Goal: Information Seeking & Learning: Find contact information

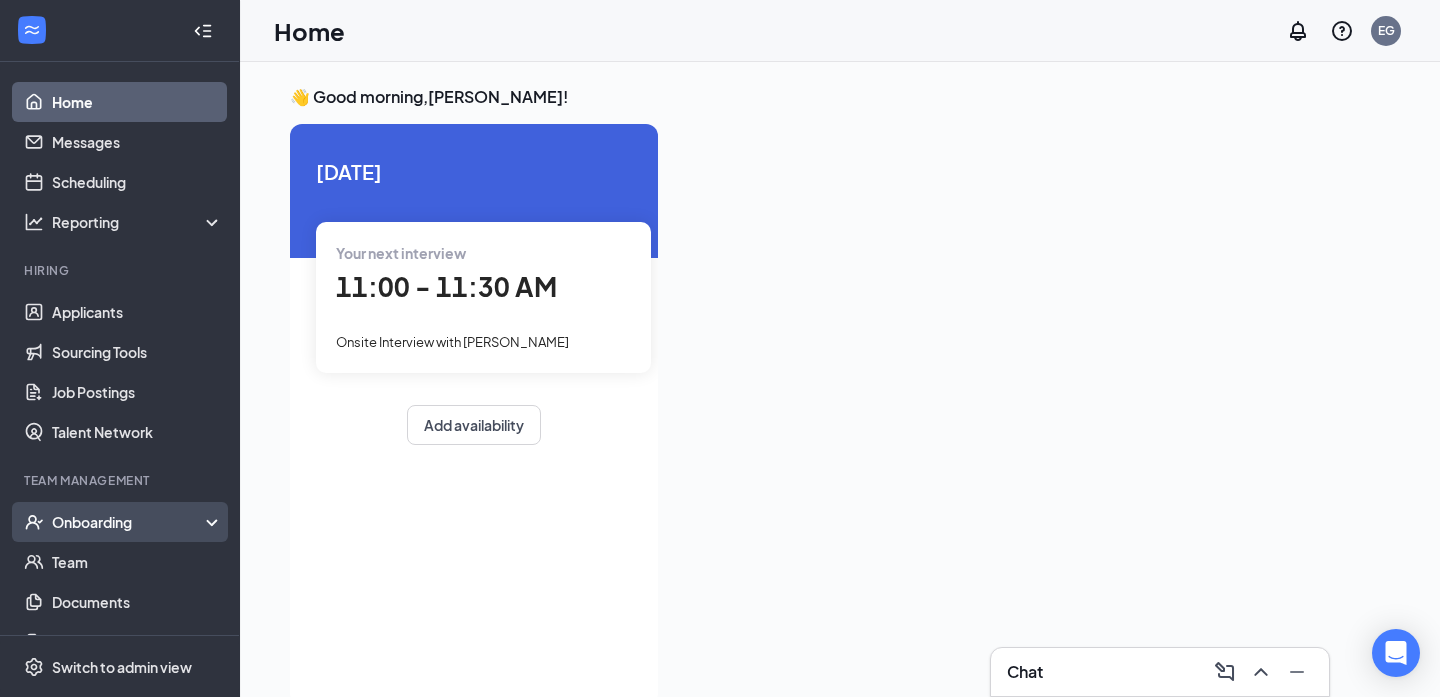
click at [98, 515] on div "Onboarding" at bounding box center [129, 522] width 154 height 20
click at [98, 558] on link "Overview" at bounding box center [137, 562] width 171 height 40
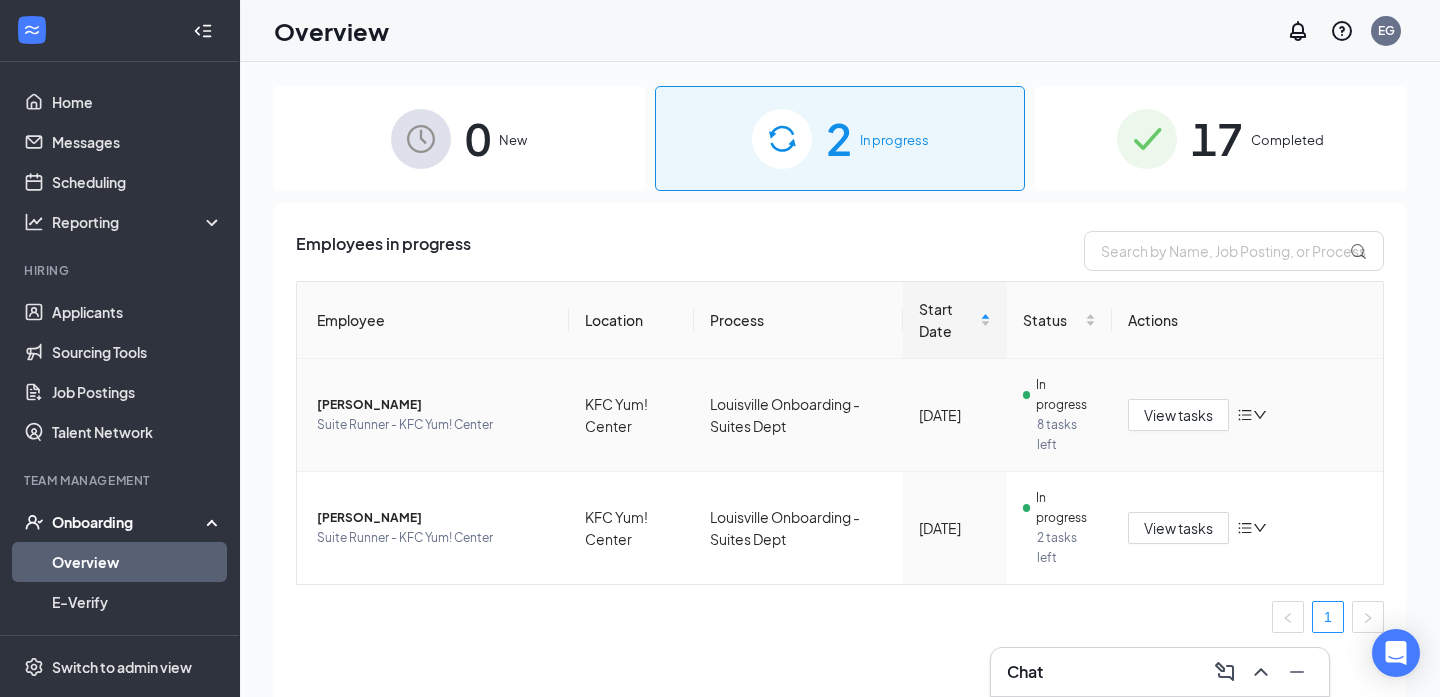
click at [352, 407] on span "[PERSON_NAME]" at bounding box center [435, 405] width 236 height 20
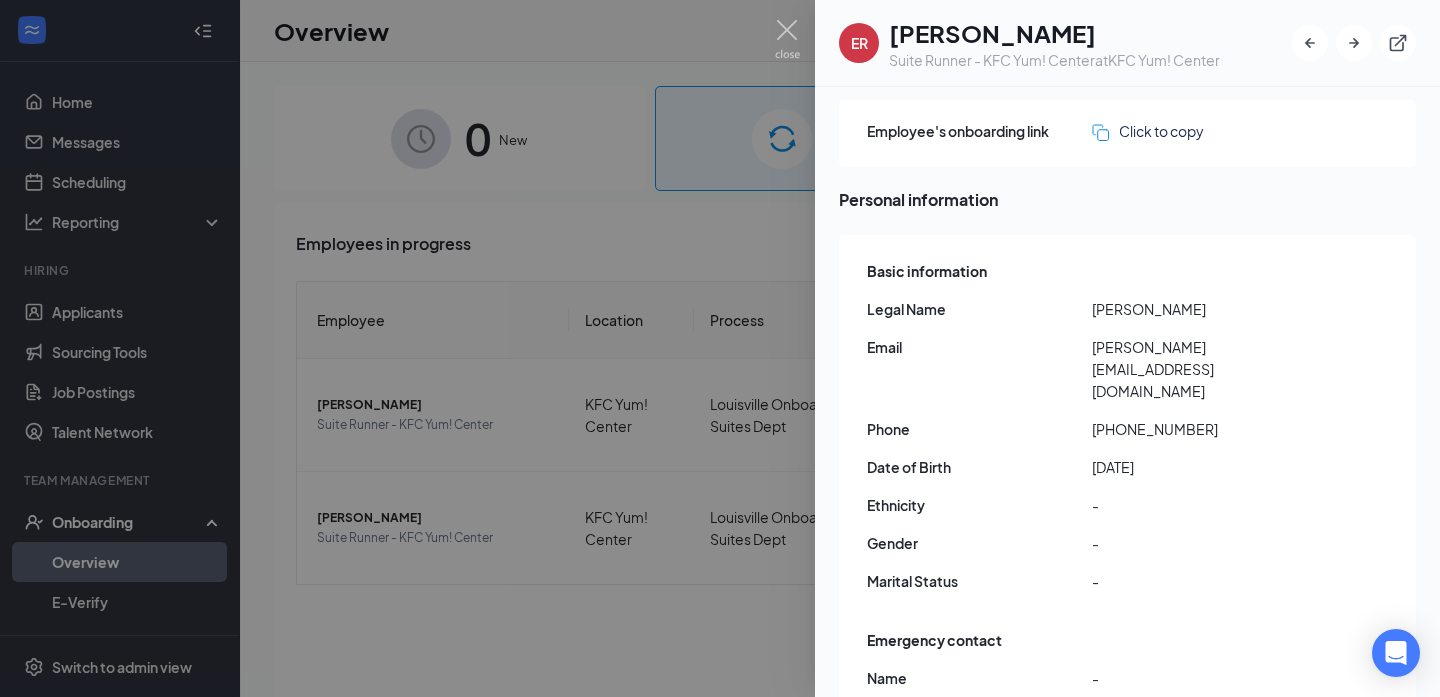
scroll to position [75, 0]
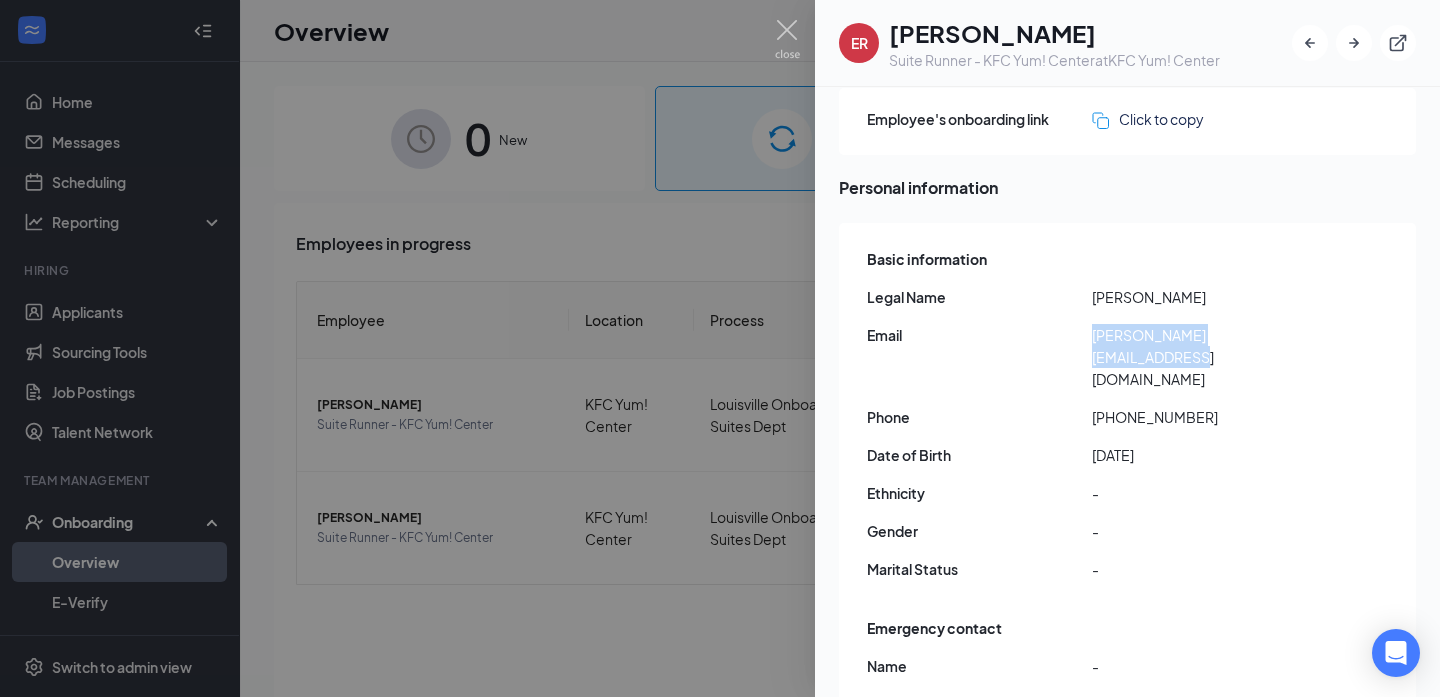
drag, startPoint x: 1289, startPoint y: 333, endPoint x: 1093, endPoint y: 339, distance: 196.1
click at [1093, 339] on span "[PERSON_NAME][EMAIL_ADDRESS][DOMAIN_NAME]" at bounding box center [1204, 357] width 225 height 66
copy span "[PERSON_NAME][EMAIL_ADDRESS][DOMAIN_NAME]"
drag, startPoint x: 1200, startPoint y: 367, endPoint x: 1109, endPoint y: 376, distance: 91.4
click at [1109, 406] on span "[PHONE_NUMBER]" at bounding box center [1204, 417] width 225 height 22
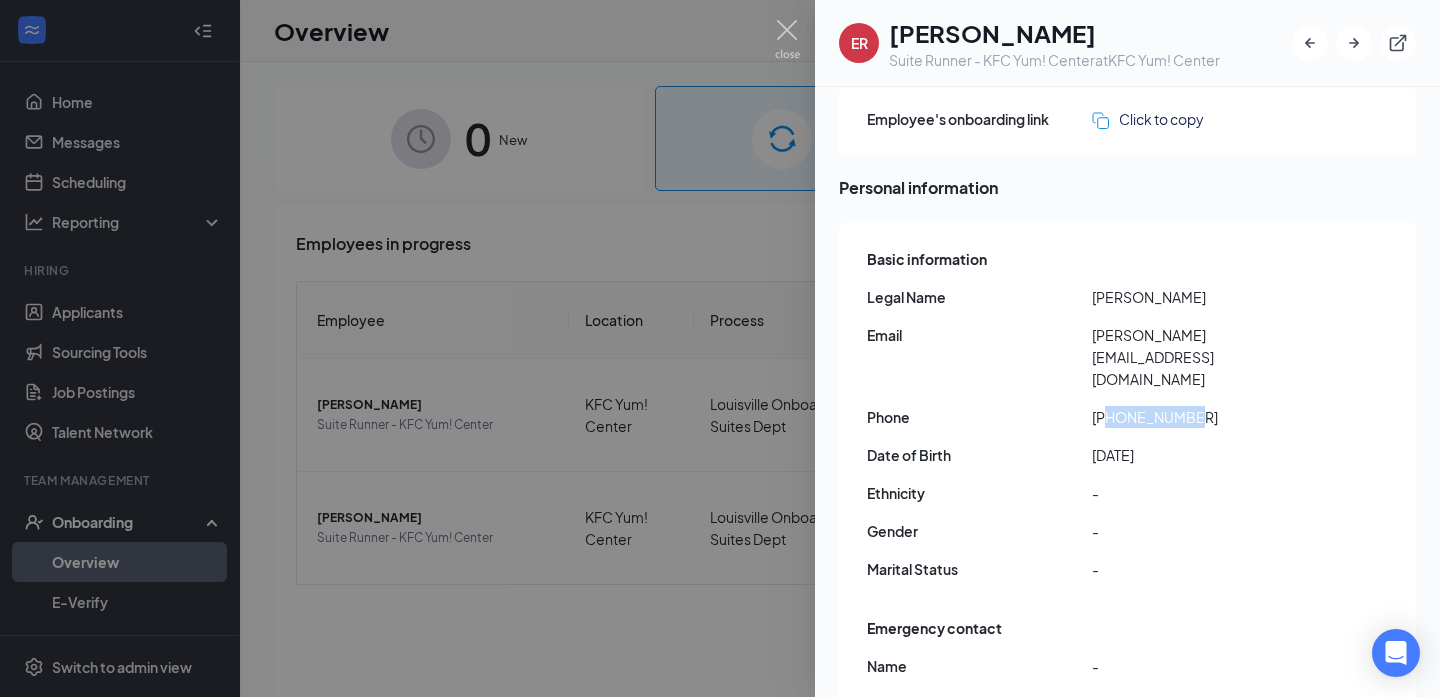
copy span "5029387428"
click at [784, 31] on img at bounding box center [787, 39] width 25 height 39
